Goal: Information Seeking & Learning: Check status

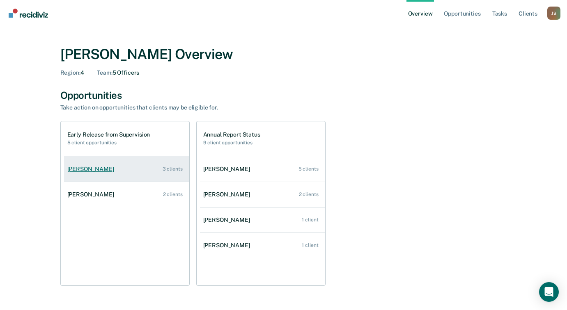
click at [123, 169] on link "[PERSON_NAME] 3 clients" at bounding box center [126, 169] width 125 height 23
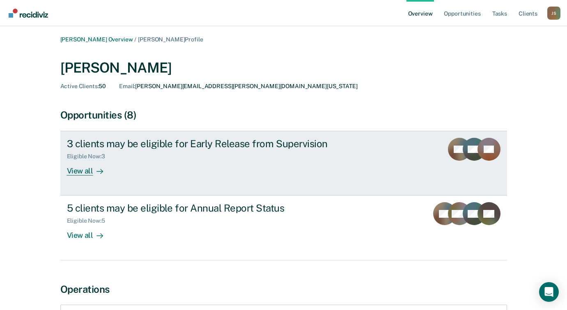
click at [82, 170] on div "View all" at bounding box center [90, 168] width 46 height 16
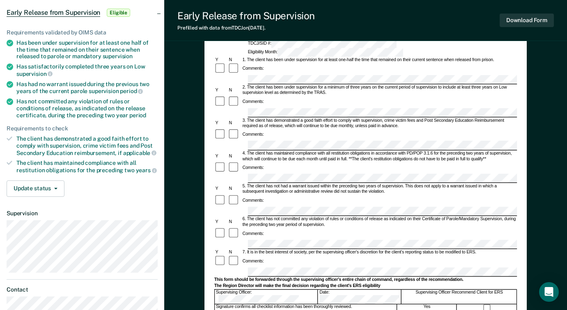
scroll to position [37, 0]
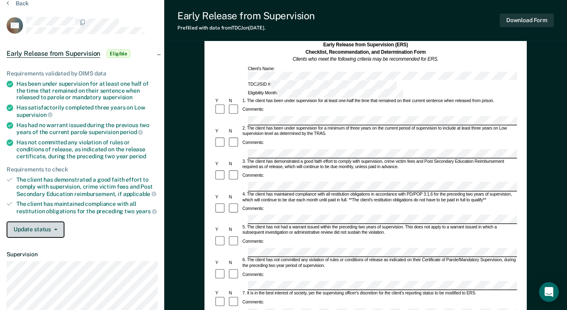
click at [56, 231] on button "Update status" at bounding box center [36, 230] width 58 height 16
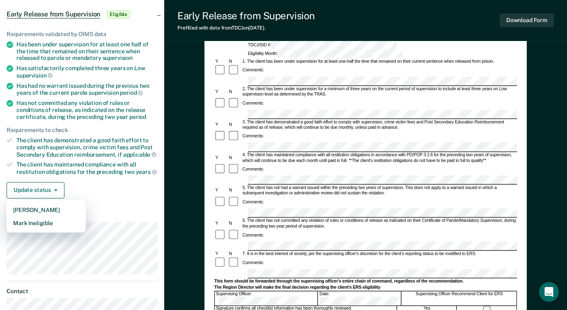
scroll to position [78, 0]
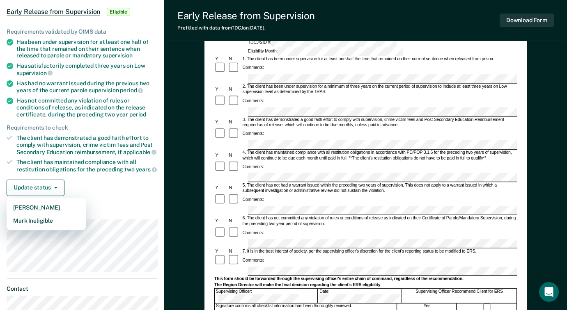
click at [90, 277] on article "CN Early Release from Supervision Eligible Requirements validated by OIMS data …" at bounding box center [82, 156] width 151 height 362
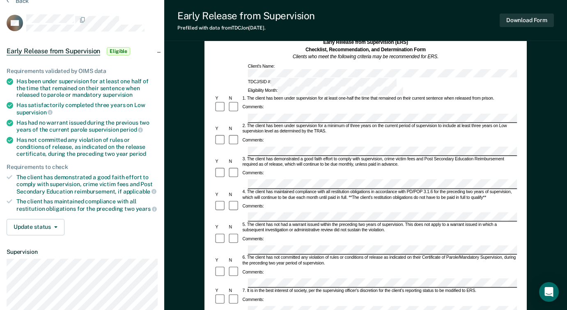
scroll to position [0, 0]
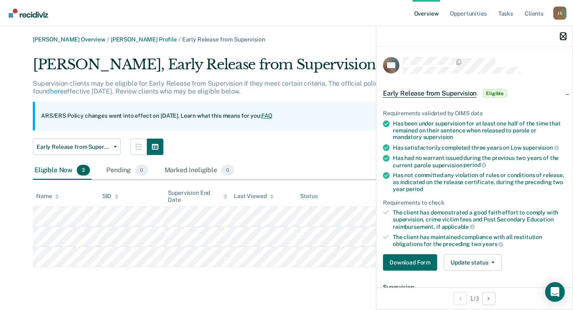
click at [563, 34] on icon "button" at bounding box center [563, 37] width 6 height 6
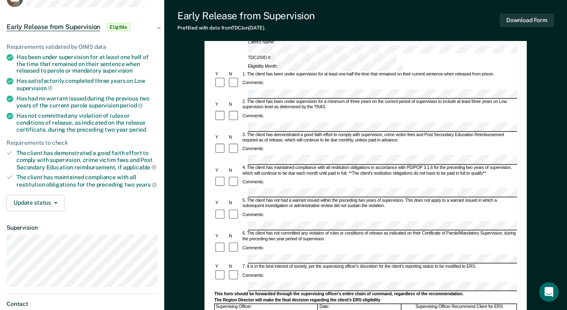
scroll to position [78, 0]
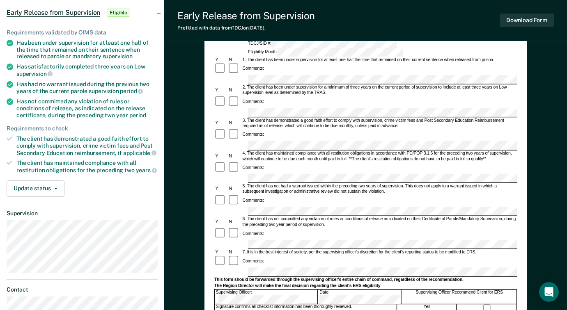
drag, startPoint x: 535, startPoint y: 149, endPoint x: 531, endPoint y: 144, distance: 5.9
click at [535, 149] on div "Early Release from Supervision (ERS) Checklist, Recommendation, and Determinati…" at bounding box center [365, 223] width 402 height 501
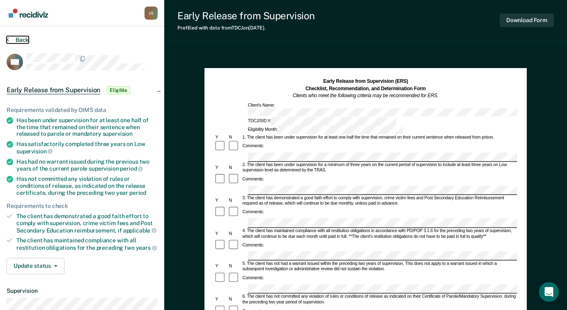
click at [10, 38] on button "Back" at bounding box center [18, 39] width 22 height 7
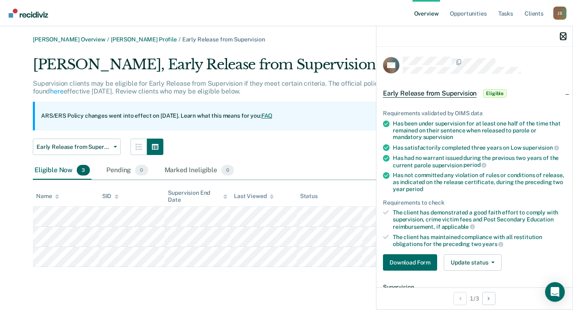
click at [564, 38] on icon "button" at bounding box center [563, 37] width 6 height 6
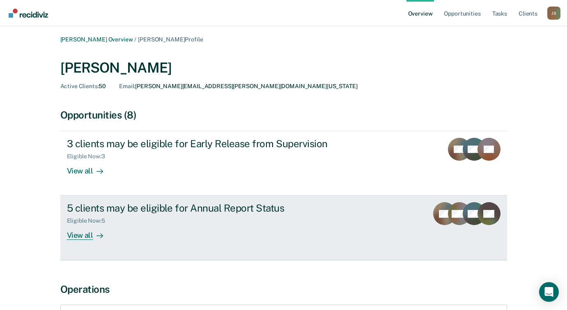
click at [86, 238] on div "View all" at bounding box center [90, 232] width 46 height 16
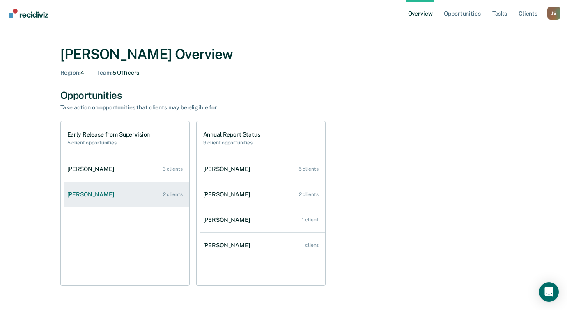
click at [152, 199] on link "[PERSON_NAME] 2 clients" at bounding box center [126, 194] width 125 height 23
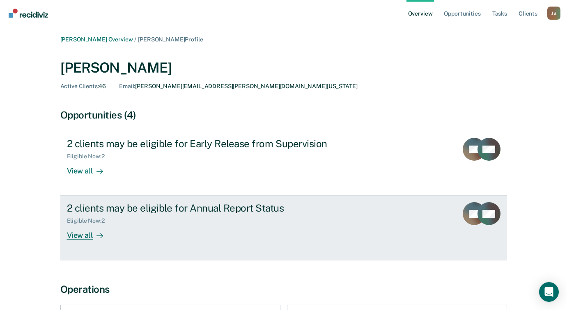
click at [285, 212] on div "2 clients may be eligible for Annual Report Status" at bounding box center [211, 208] width 288 height 12
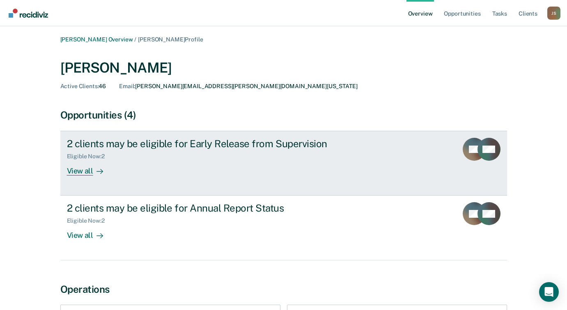
click at [478, 157] on rect at bounding box center [488, 149] width 23 height 23
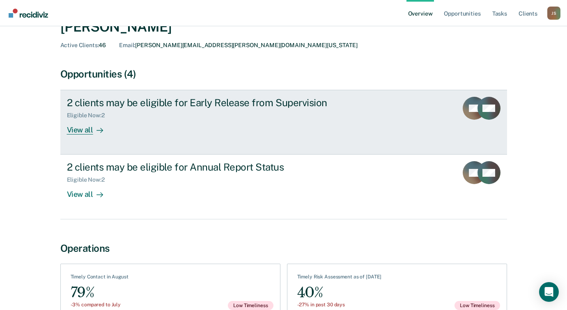
scroll to position [82, 0]
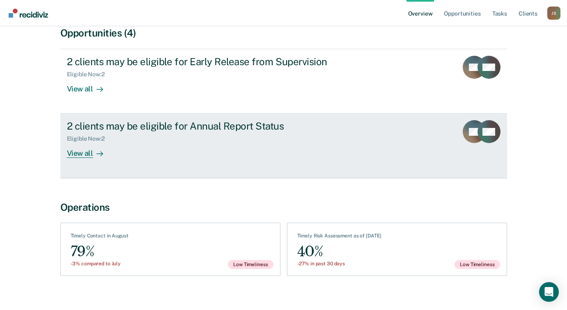
click at [494, 135] on div "CW" at bounding box center [488, 131] width 23 height 23
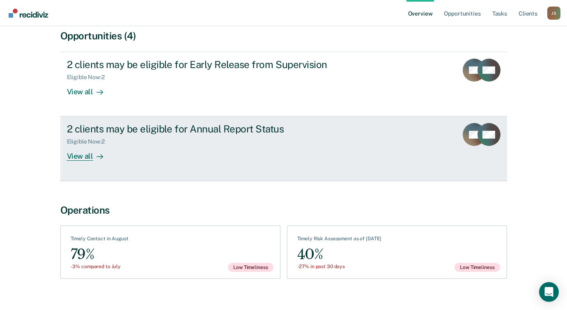
scroll to position [82, 0]
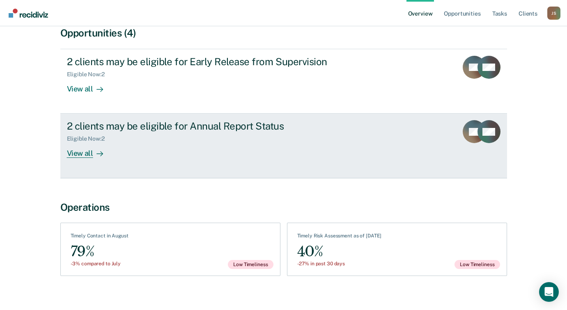
click at [88, 155] on div "View all" at bounding box center [90, 150] width 46 height 16
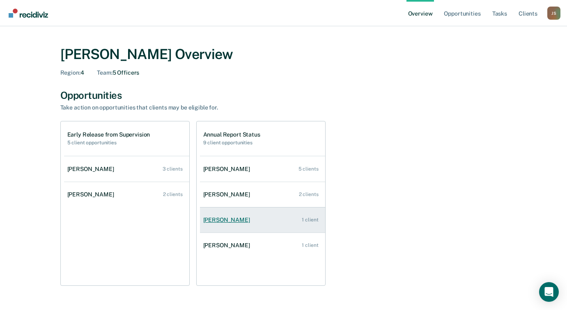
click at [240, 218] on div "[PERSON_NAME]" at bounding box center [228, 220] width 50 height 7
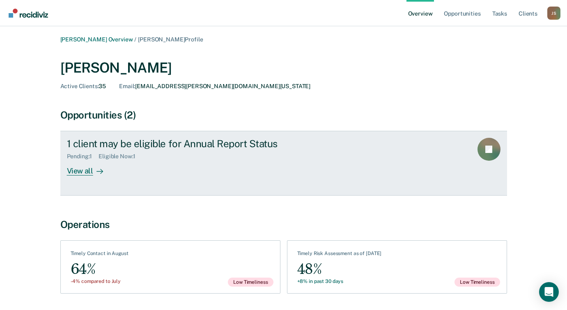
click at [494, 145] on icon at bounding box center [494, 144] width 34 height 30
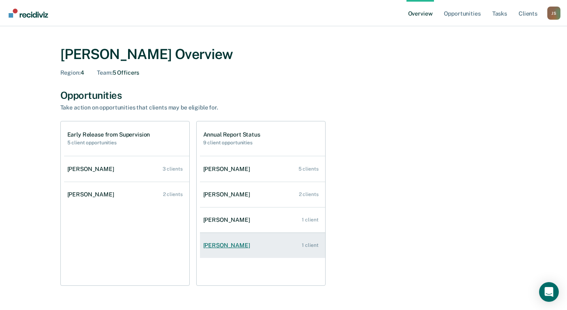
click at [273, 248] on link "[PERSON_NAME] 1 client" at bounding box center [262, 245] width 125 height 23
